Goal: Task Accomplishment & Management: Complete application form

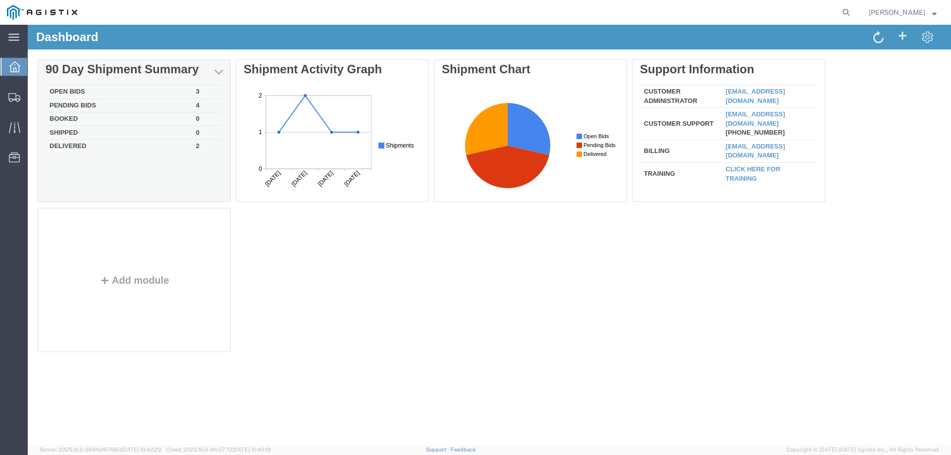
click at [77, 89] on td "Open Bids" at bounding box center [119, 92] width 147 height 14
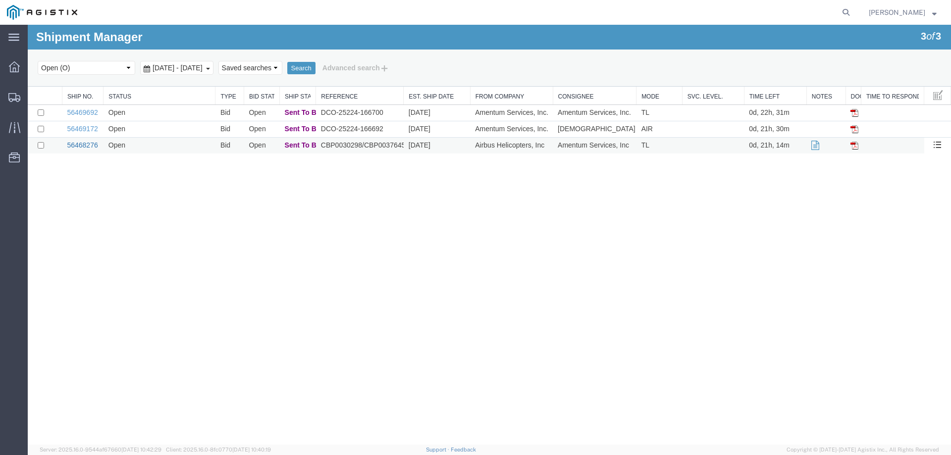
click at [83, 146] on link "56468276" at bounding box center [82, 145] width 31 height 8
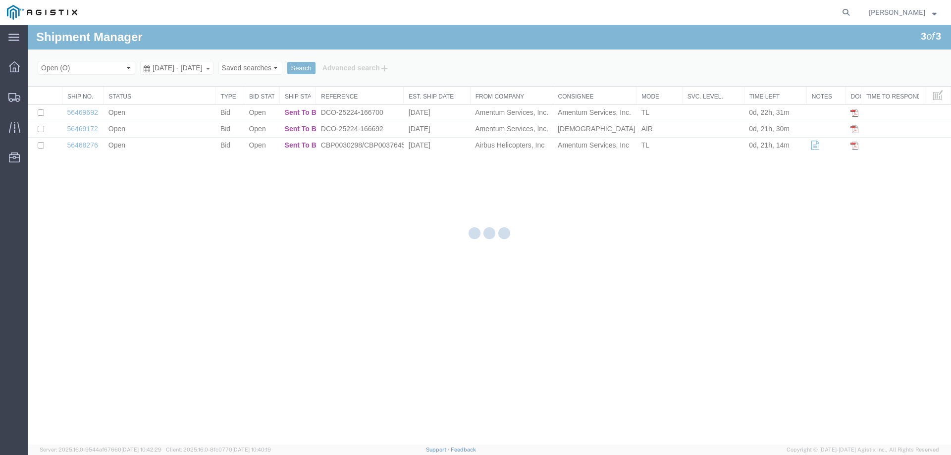
click at [232, 249] on div at bounding box center [489, 235] width 923 height 420
click at [225, 271] on div at bounding box center [489, 235] width 923 height 420
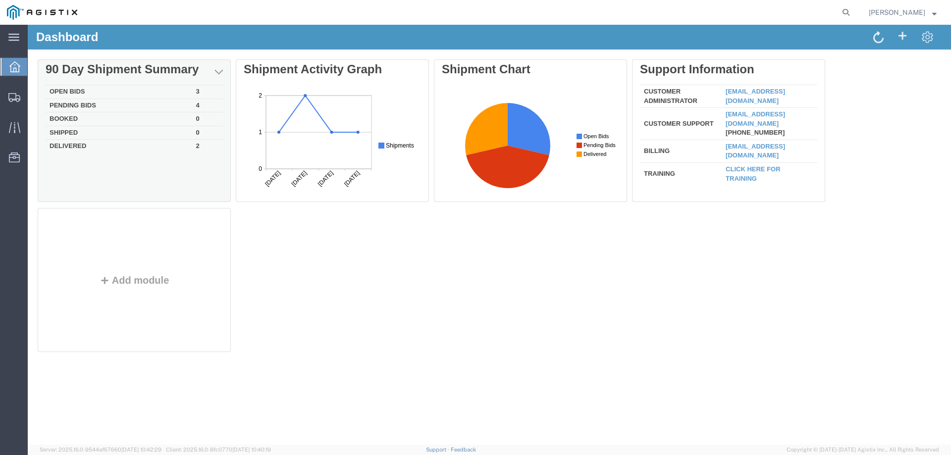
click at [78, 89] on td "Open Bids" at bounding box center [119, 92] width 147 height 14
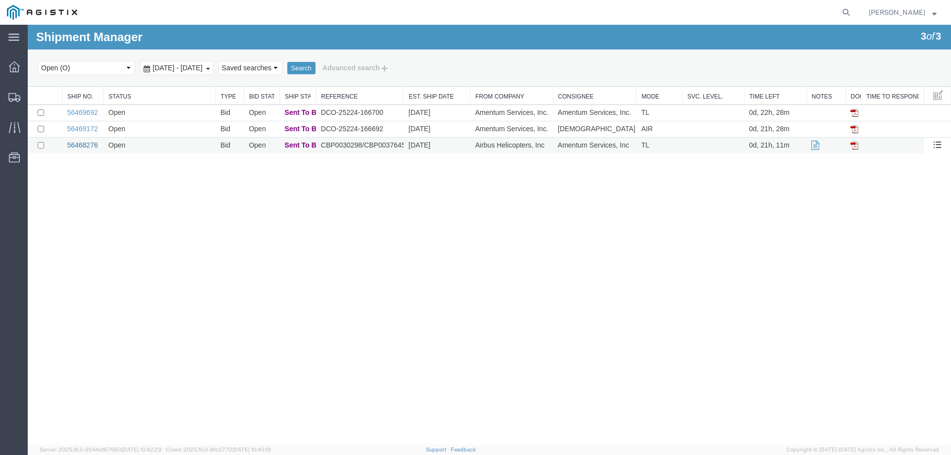
click at [82, 145] on link "56468276" at bounding box center [82, 145] width 31 height 8
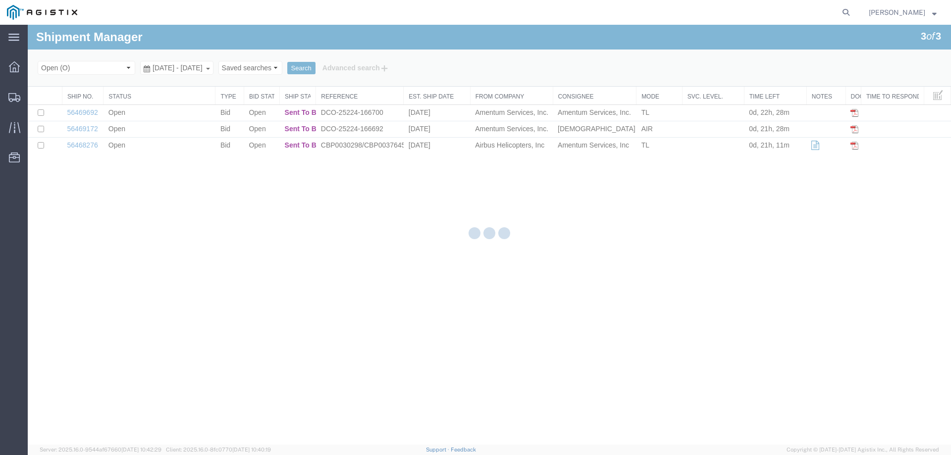
click at [204, 274] on div at bounding box center [489, 235] width 923 height 420
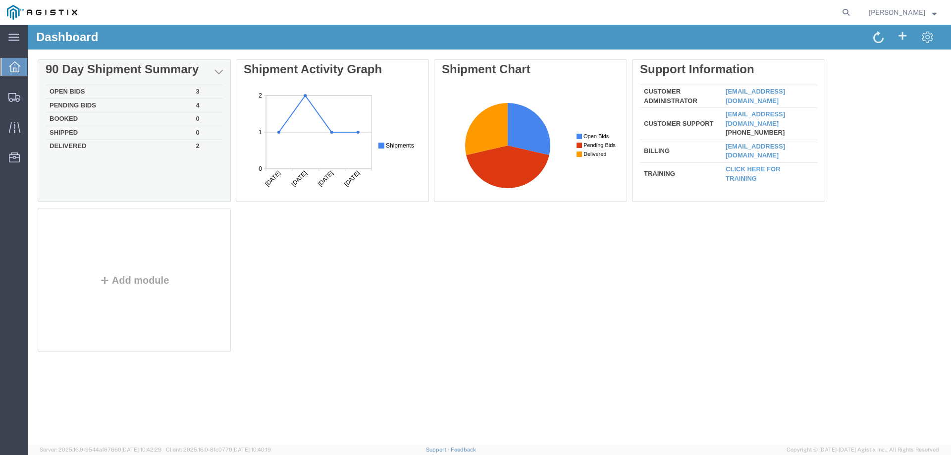
click at [94, 93] on td "Open Bids" at bounding box center [119, 92] width 147 height 14
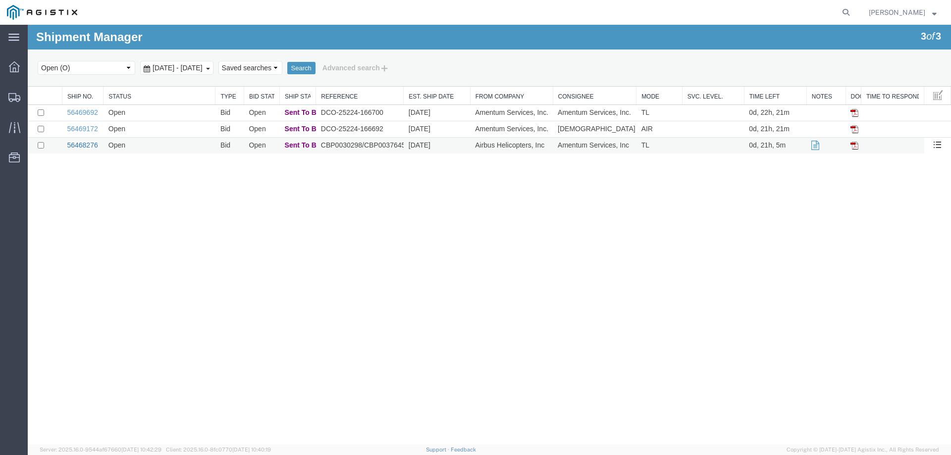
click at [84, 146] on link "56468276" at bounding box center [82, 145] width 31 height 8
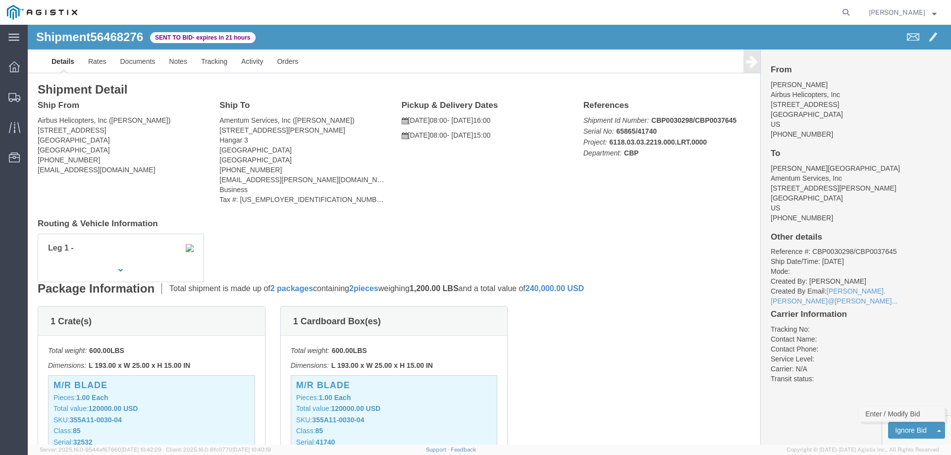
click link "Enter / Modify Bid"
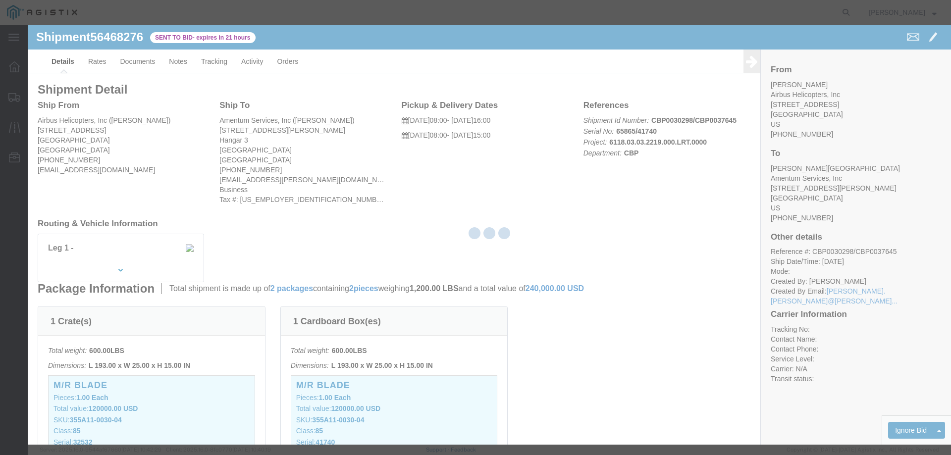
select select "23073"
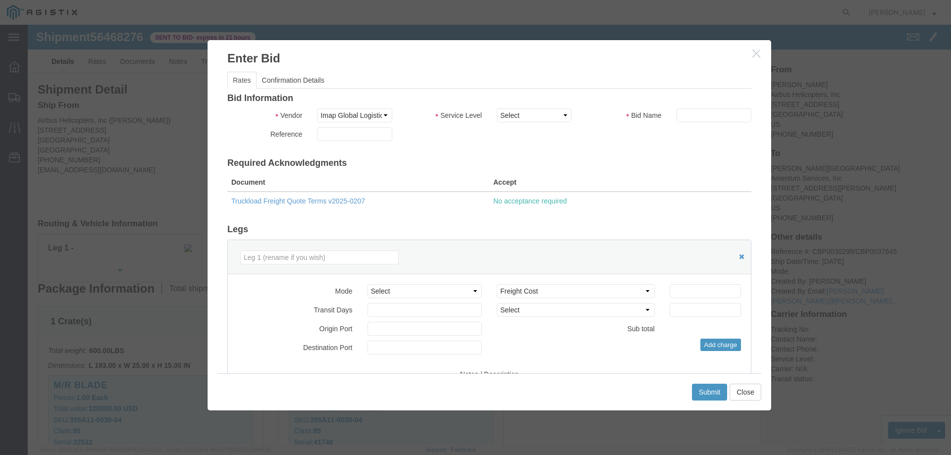
click label "Service Level"
click select "Select Air Ocean TL Standard 3 - 5 Day"
select select "42723"
click select "Select Air Ocean TL Standard 3 - 5 Day"
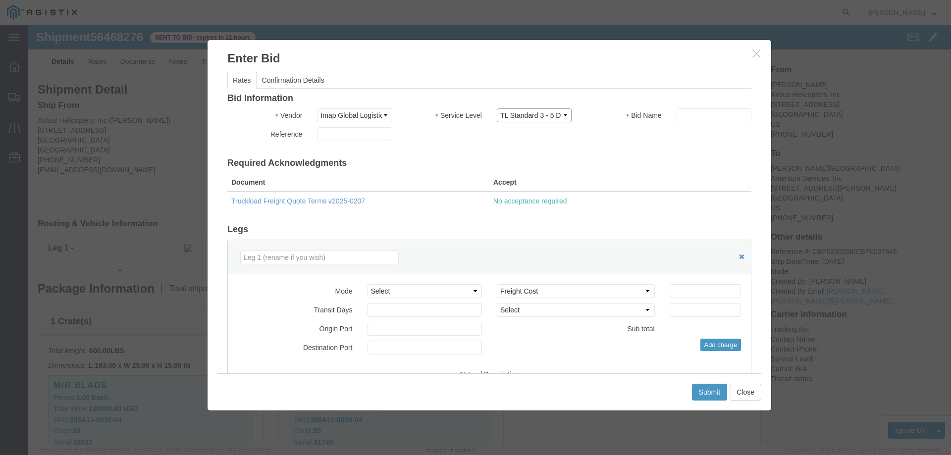
click select "Select Air Ocean TL Standard 3 - 5 Day"
click input "text"
type input "5"
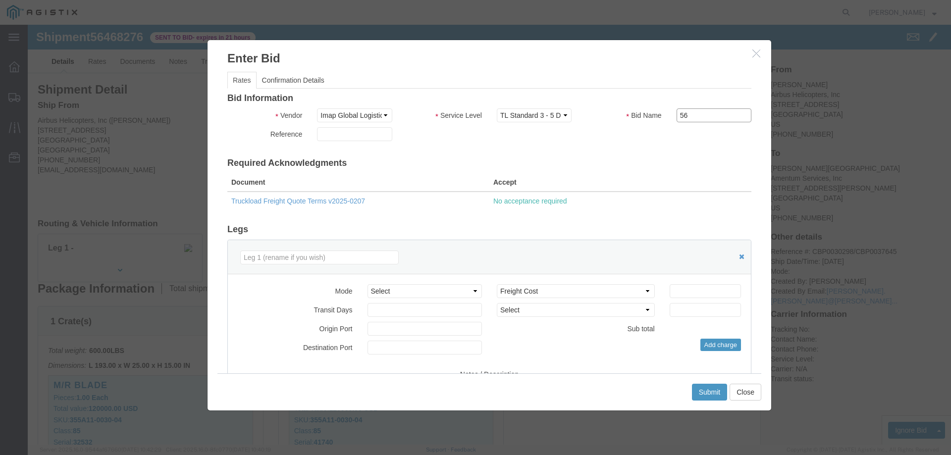
type input "5"
type input "56468276"
click select "Select Air Less than Truckload Multi-Leg Ocean Freight Rail Small Parcel Truckl…"
select select "TL"
click select "Select Air Less than Truckload Multi-Leg Ocean Freight Rail Small Parcel Truckl…"
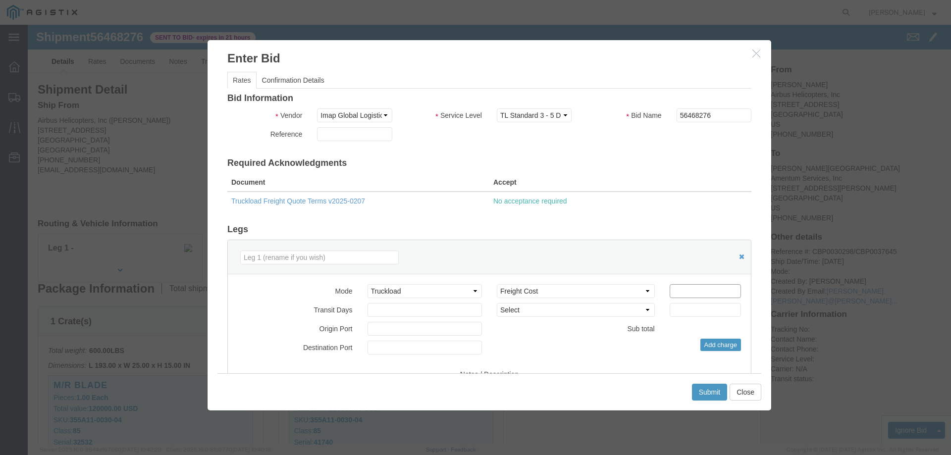
click input "number"
type input "1700"
click div "Bid Information Vendor Select Imap Global Logistics Service Level Select Air Oc…"
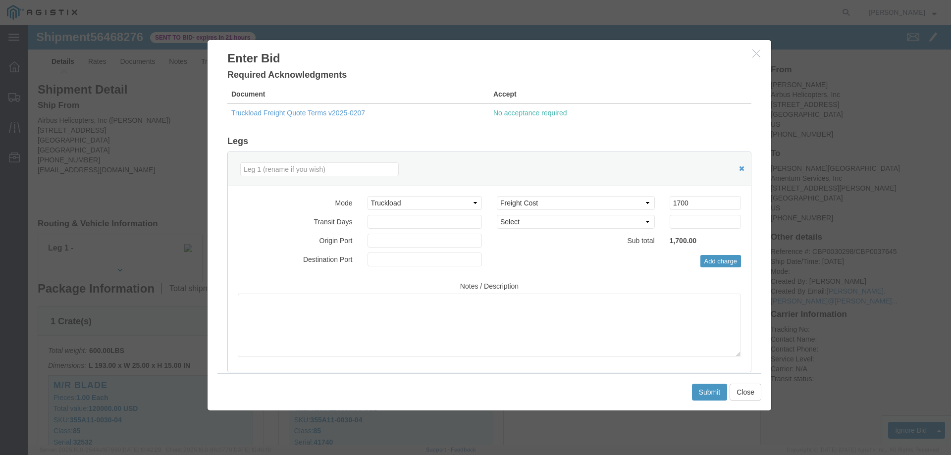
scroll to position [99, 0]
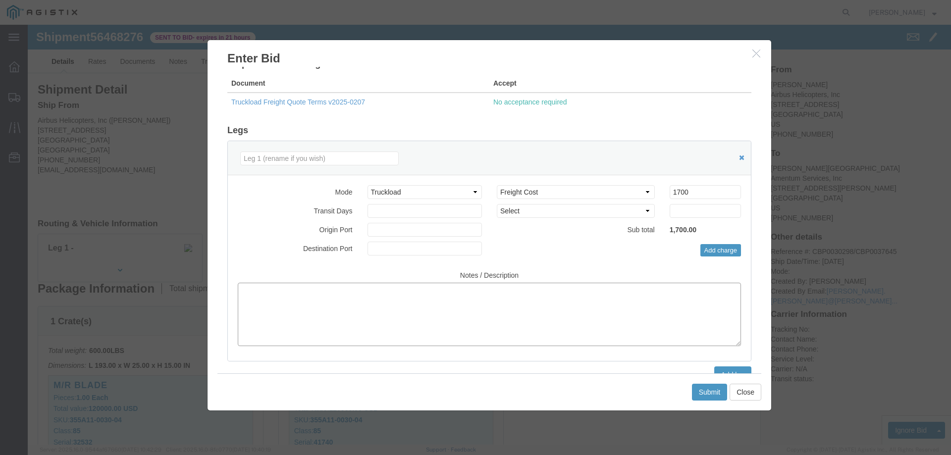
click textarea
type textarea "f"
type textarea "FLATBED AND INSURANCE"
click button "Submit"
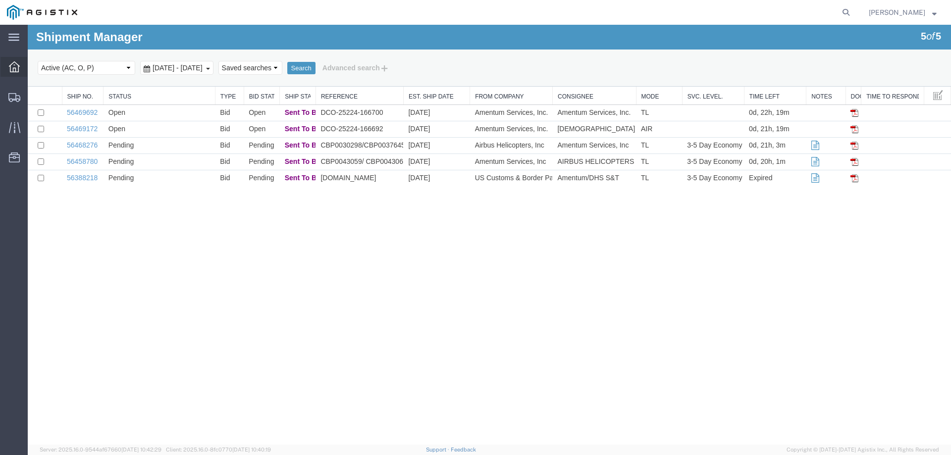
click at [19, 67] on icon at bounding box center [14, 66] width 11 height 11
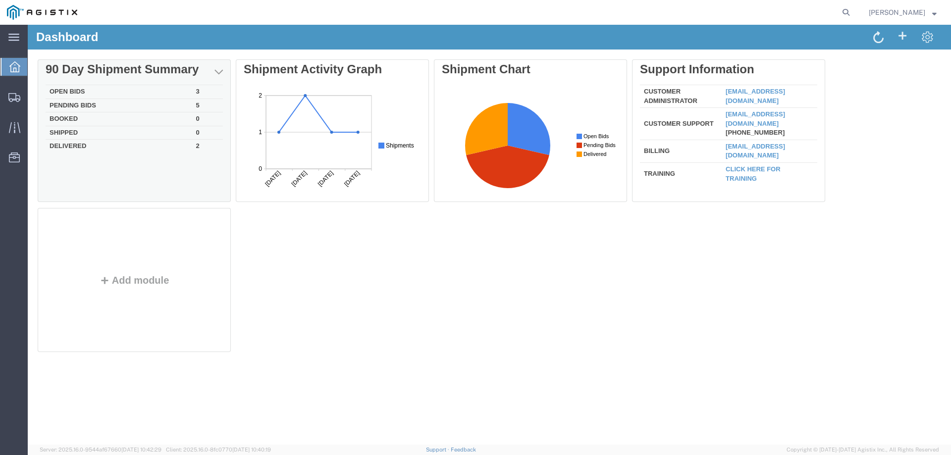
click at [93, 87] on td "Open Bids" at bounding box center [119, 92] width 147 height 14
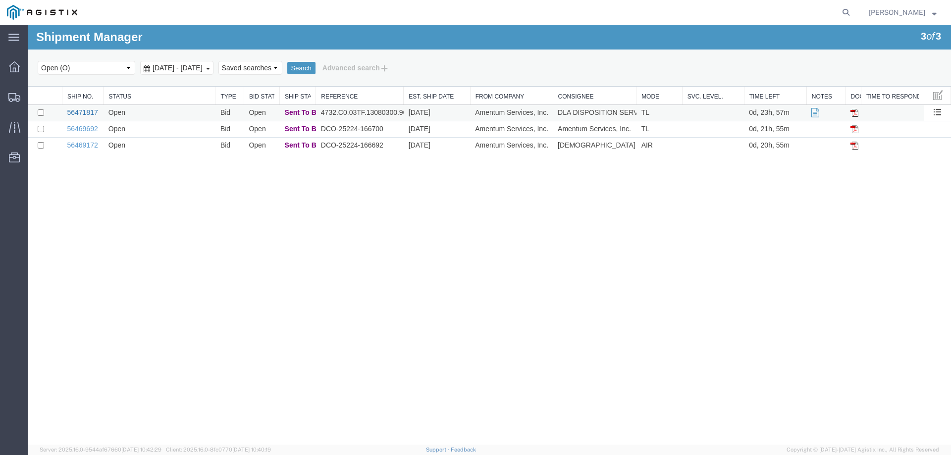
click at [79, 110] on link "56471817" at bounding box center [82, 112] width 31 height 8
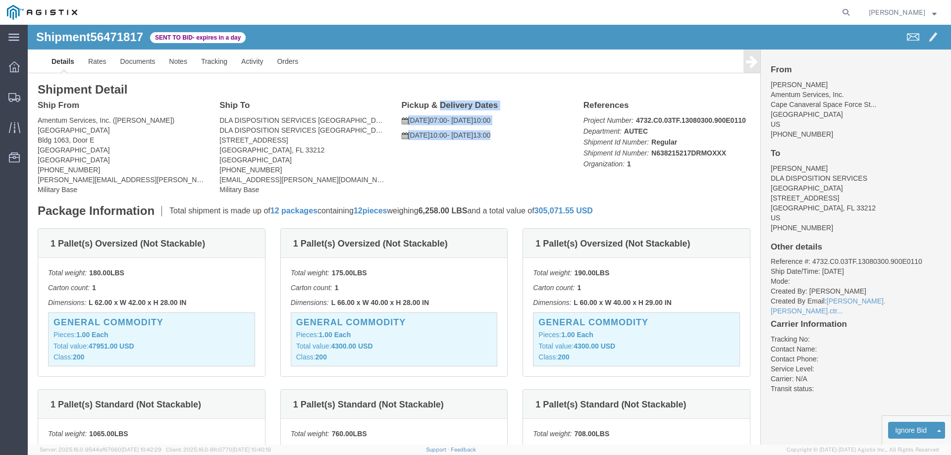
drag, startPoint x: 493, startPoint y: 112, endPoint x: 372, endPoint y: 76, distance: 126.0
click div "Pickup & Delivery Dates 08/25/2025 07:00 - 08/26/2025 10:00 08/26/2025 10:00 - …"
copy div "Pickup & Delivery Dates 08/25/2025 07:00 - 08/26/2025 10:00 08/26/2025 10:00 - …"
drag, startPoint x: 819, startPoint y: 91, endPoint x: 736, endPoint y: 66, distance: 86.8
click div "From Patrick Fitts Amentum Services, Inc. Cape Canaveral Space Force St... Cape…"
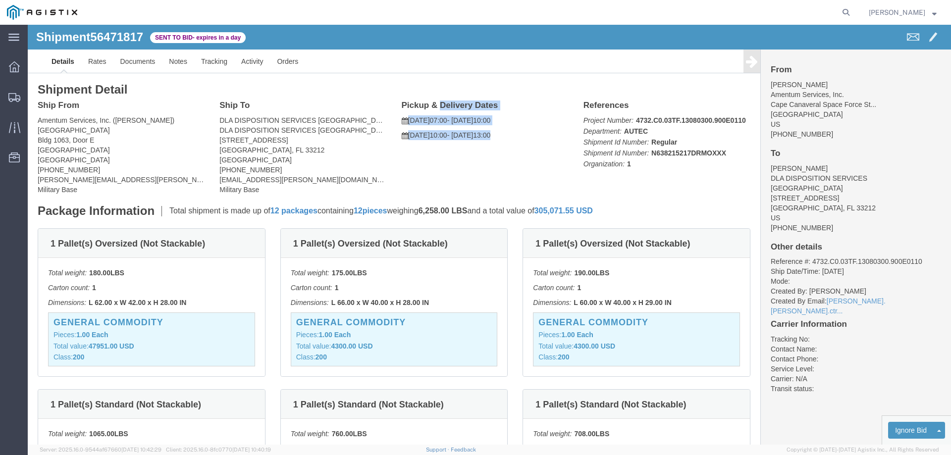
copy address "Amentum Services, Inc. Cape Canaveral Space Force St... Cape Canaveral, FL 32920"
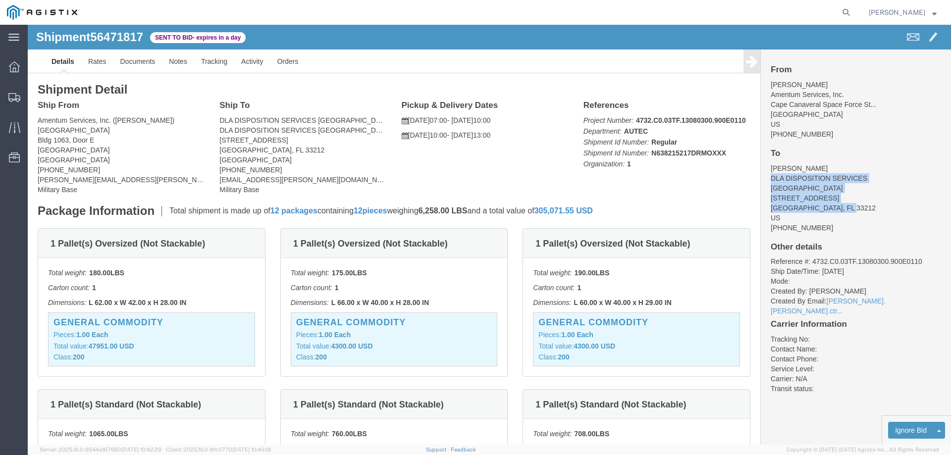
drag, startPoint x: 823, startPoint y: 172, endPoint x: 736, endPoint y: 156, distance: 87.7
click div "From Patrick Fitts Amentum Services, Inc. Cape Canaveral Space Force St... Cape…"
copy address "DLA DISPOSITION SERVICES JACKSONVILLE 8290 ROOSEVELT BLVD JACKSONVILLE, FL 33212"
click p "Total shipment is made up of 12 packages containing 12 pieces weighing 6,258.00…"
drag, startPoint x: 331, startPoint y: 187, endPoint x: 452, endPoint y: 188, distance: 120.8
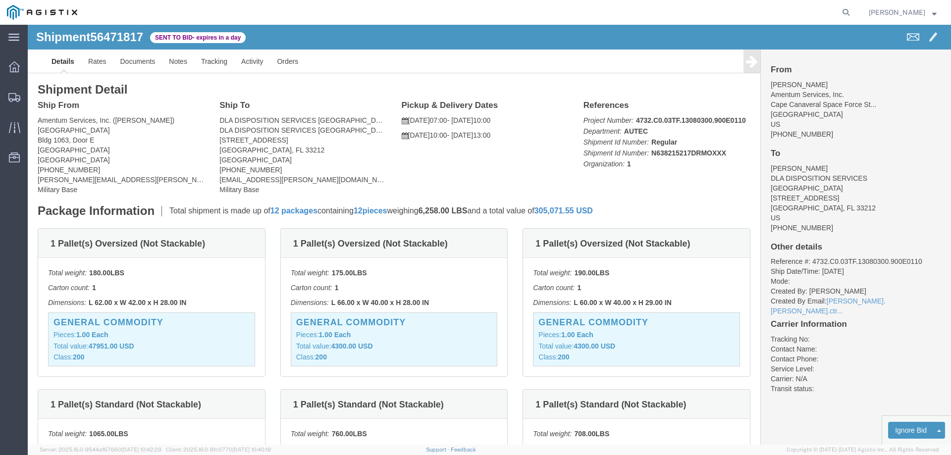
click p "Total shipment is made up of 12 packages containing 12 pieces weighing 6,258.00…"
copy p "12 pieces weighing 6,258.00 LBS"
drag, startPoint x: 158, startPoint y: 277, endPoint x: 62, endPoint y: 249, distance: 100.3
click div "Total weight: 180.00 LBS Carton count: 1 Dimensions: L 62.00 x W 42.00 x H 28.0…"
click p "Total weight: 175.00 LBS"
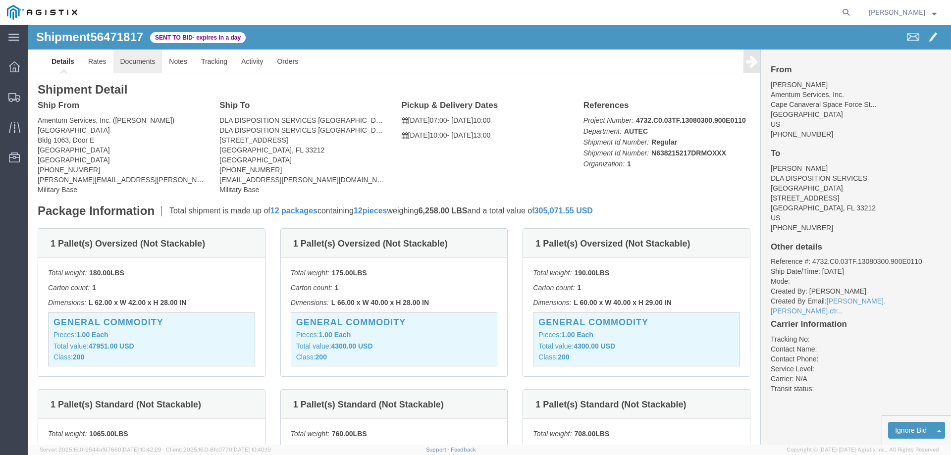
click link "Documents"
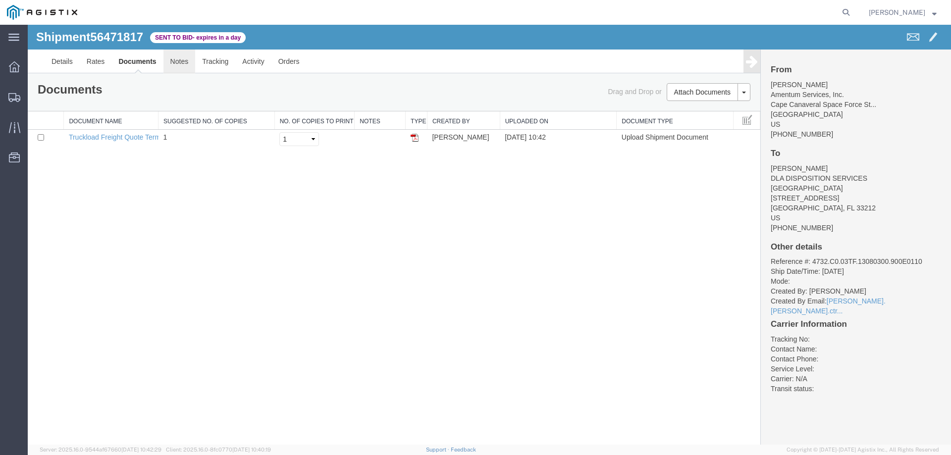
click at [184, 63] on link "Notes" at bounding box center [179, 62] width 32 height 24
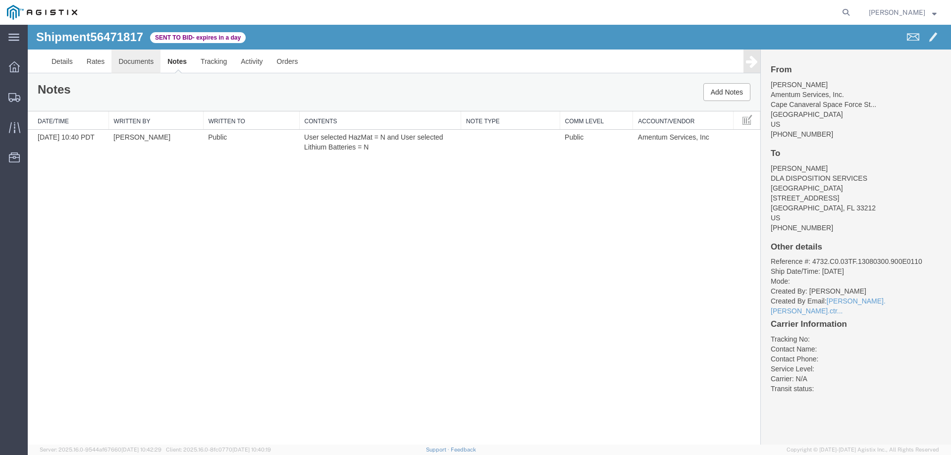
click at [130, 59] on link "Documents" at bounding box center [135, 62] width 49 height 24
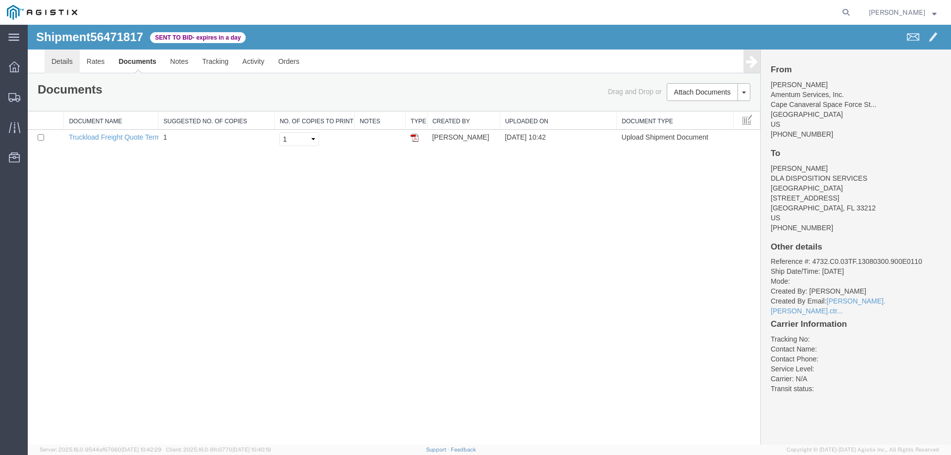
click at [53, 60] on link "Details" at bounding box center [62, 62] width 35 height 24
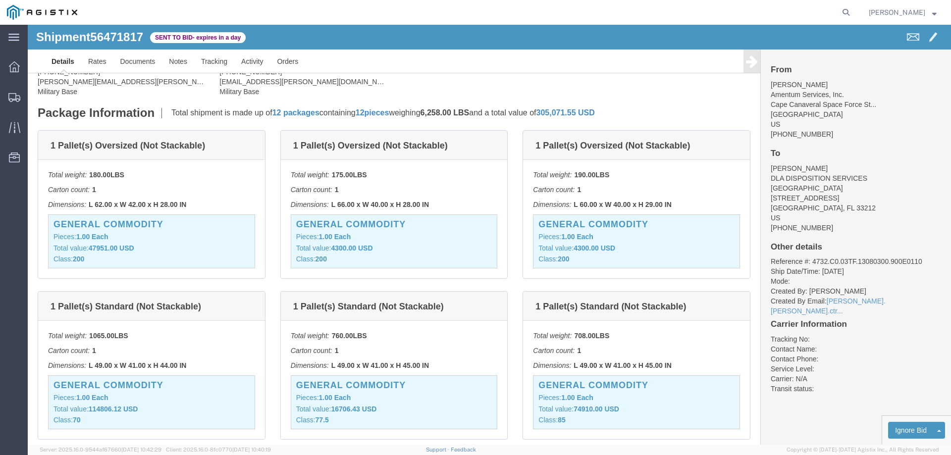
scroll to position [99, 0]
click at [10, 63] on icon at bounding box center [14, 66] width 11 height 11
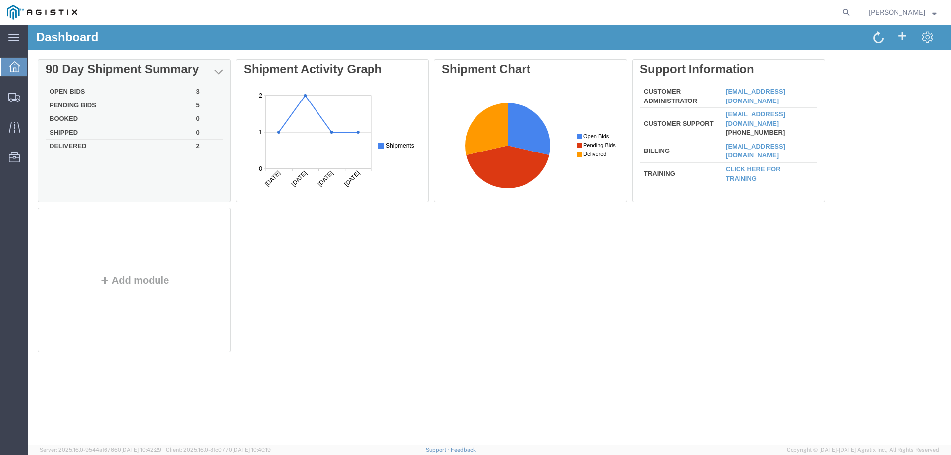
click at [87, 145] on td "Delivered" at bounding box center [119, 145] width 147 height 11
